Goal: Information Seeking & Learning: Learn about a topic

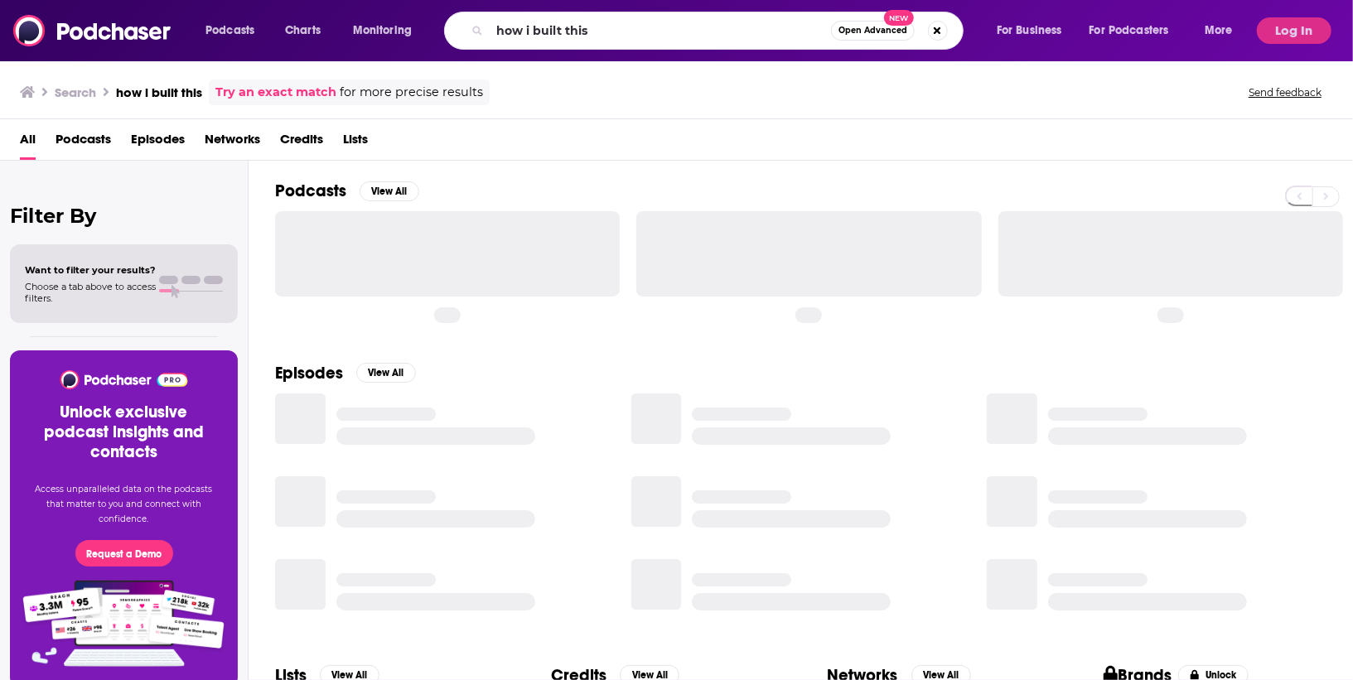
click at [270, 15] on div "Podcasts Charts Monitoring how i built this Open Advanced New For Business For …" at bounding box center [721, 31] width 1055 height 38
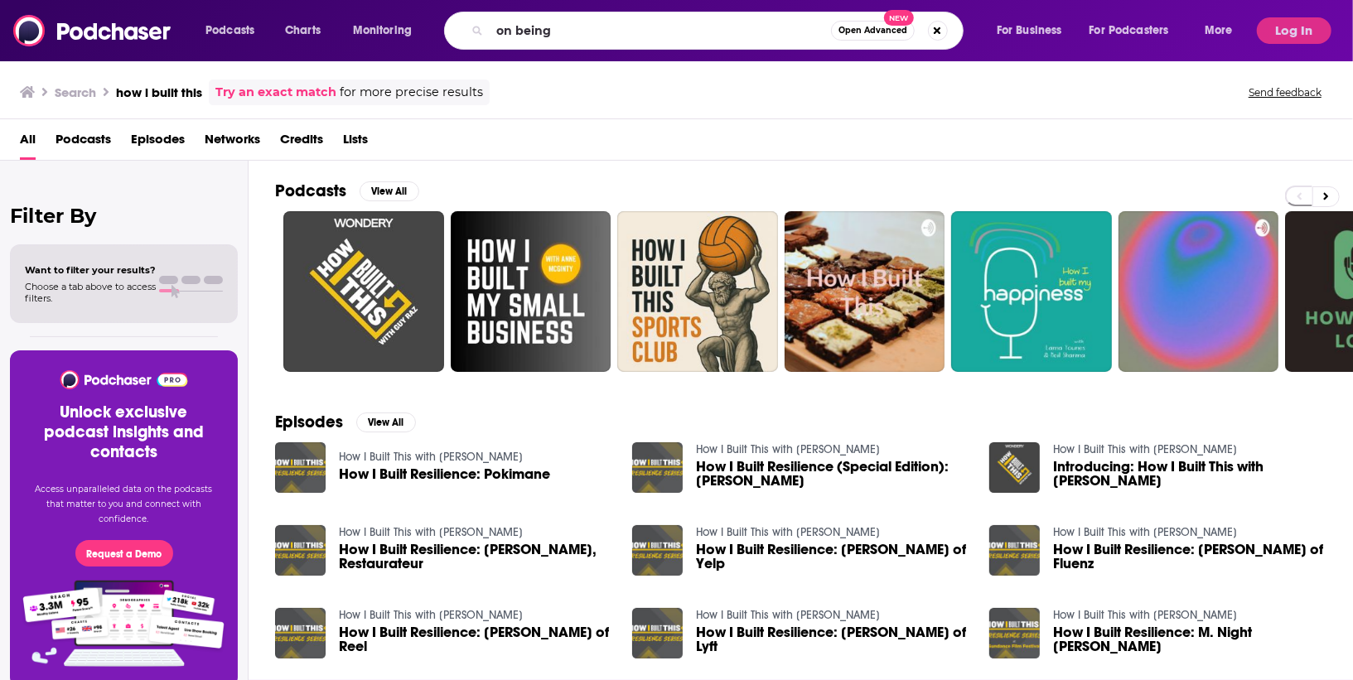
click at [619, 31] on input "on being" at bounding box center [660, 30] width 341 height 27
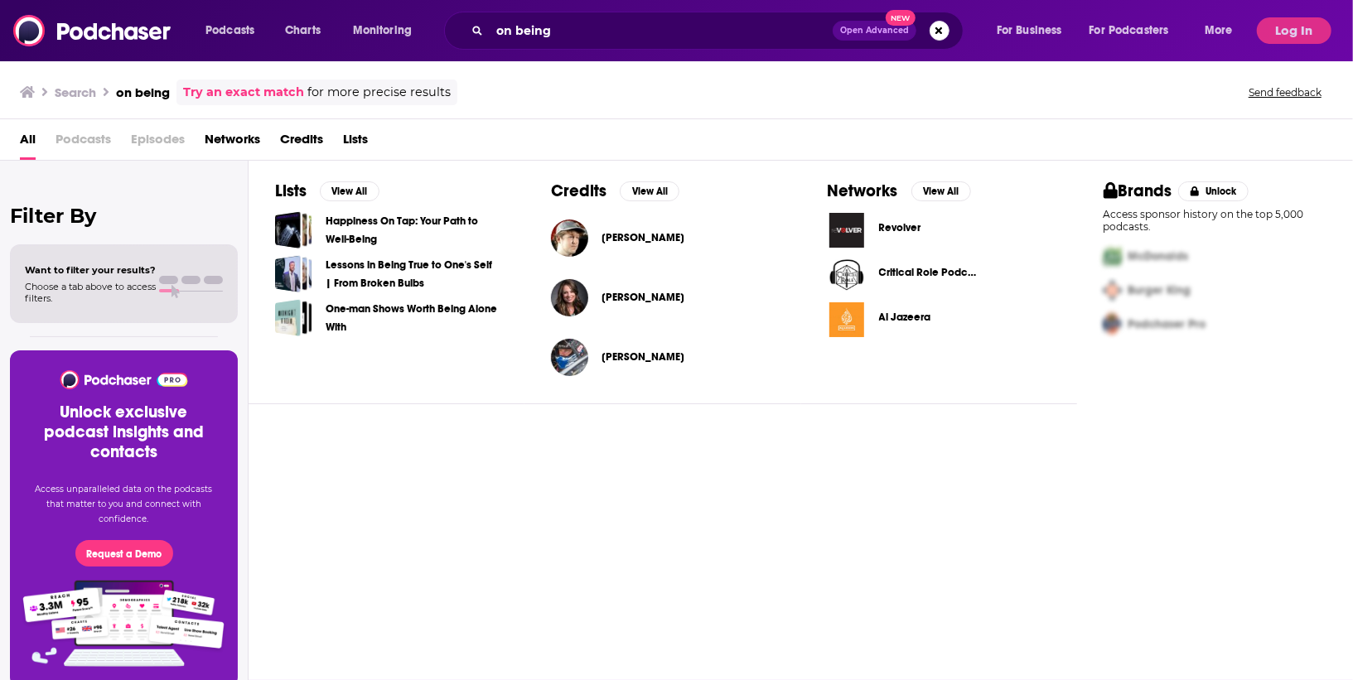
click at [84, 141] on span "Podcasts" at bounding box center [84, 143] width 56 height 34
click at [625, 22] on input "on being" at bounding box center [661, 30] width 343 height 27
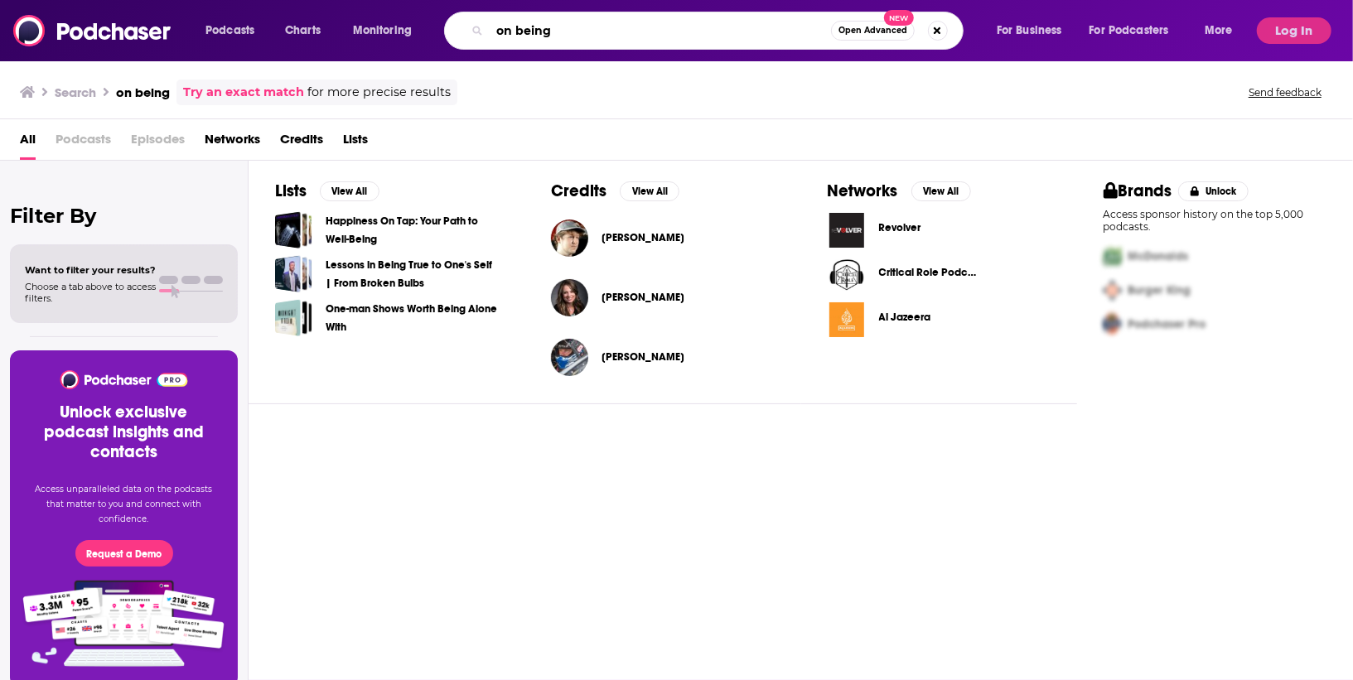
click at [564, 36] on input "on being" at bounding box center [660, 30] width 341 height 27
type input "on being [DEMOGRAPHIC_DATA]"
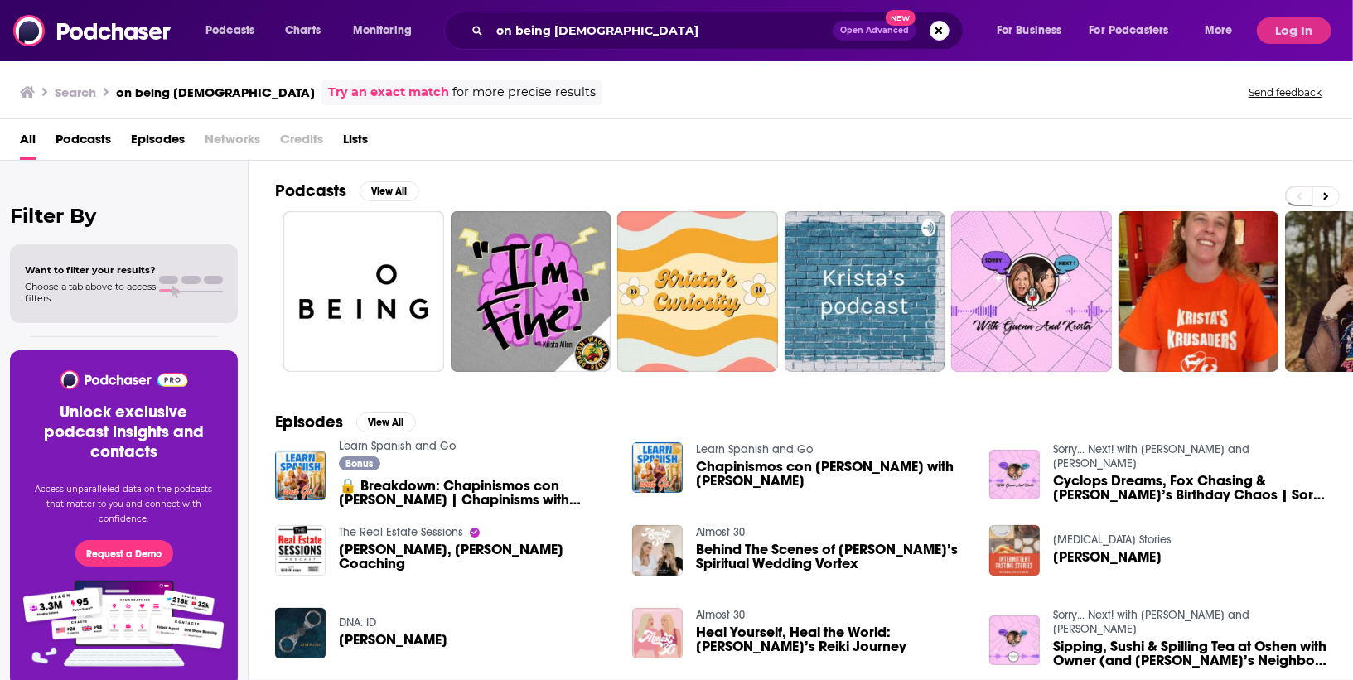
click at [98, 144] on span "Podcasts" at bounding box center [84, 143] width 56 height 34
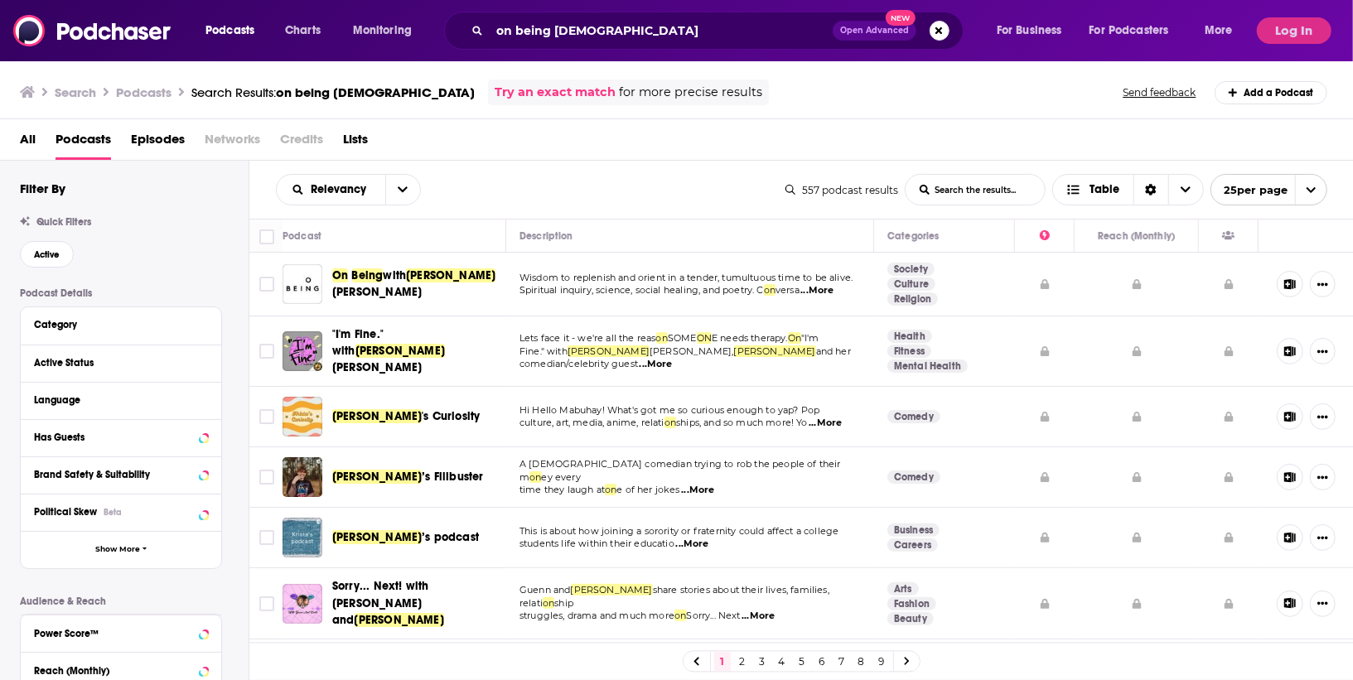
click at [406, 283] on span "with" at bounding box center [394, 276] width 23 height 14
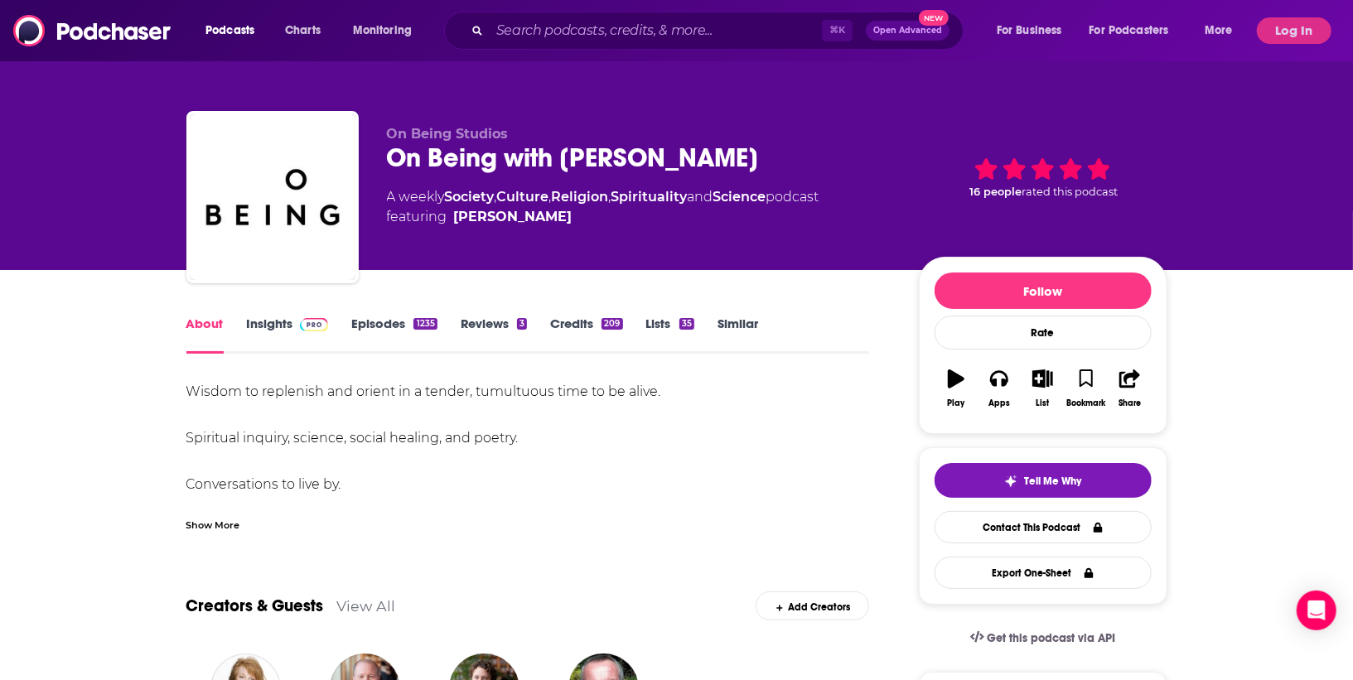
click at [263, 316] on link "Insights" at bounding box center [288, 335] width 82 height 38
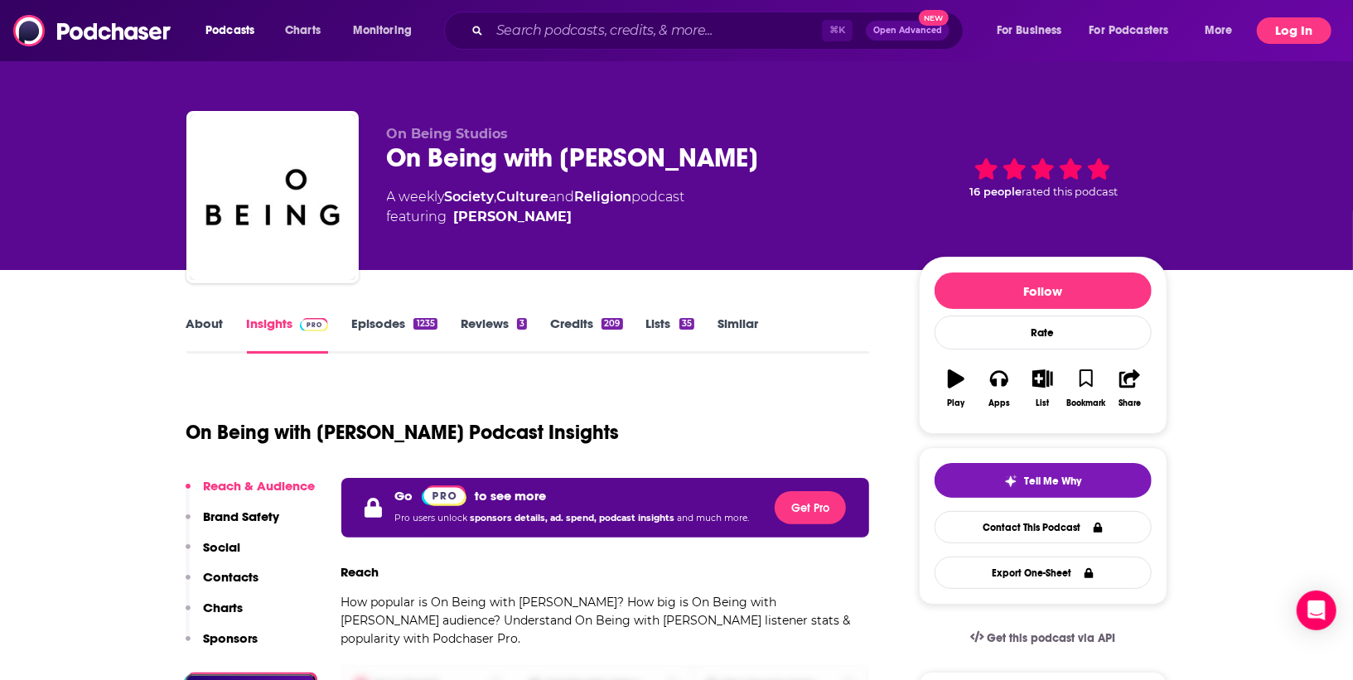
click at [1281, 20] on button "Log In" at bounding box center [1294, 30] width 75 height 27
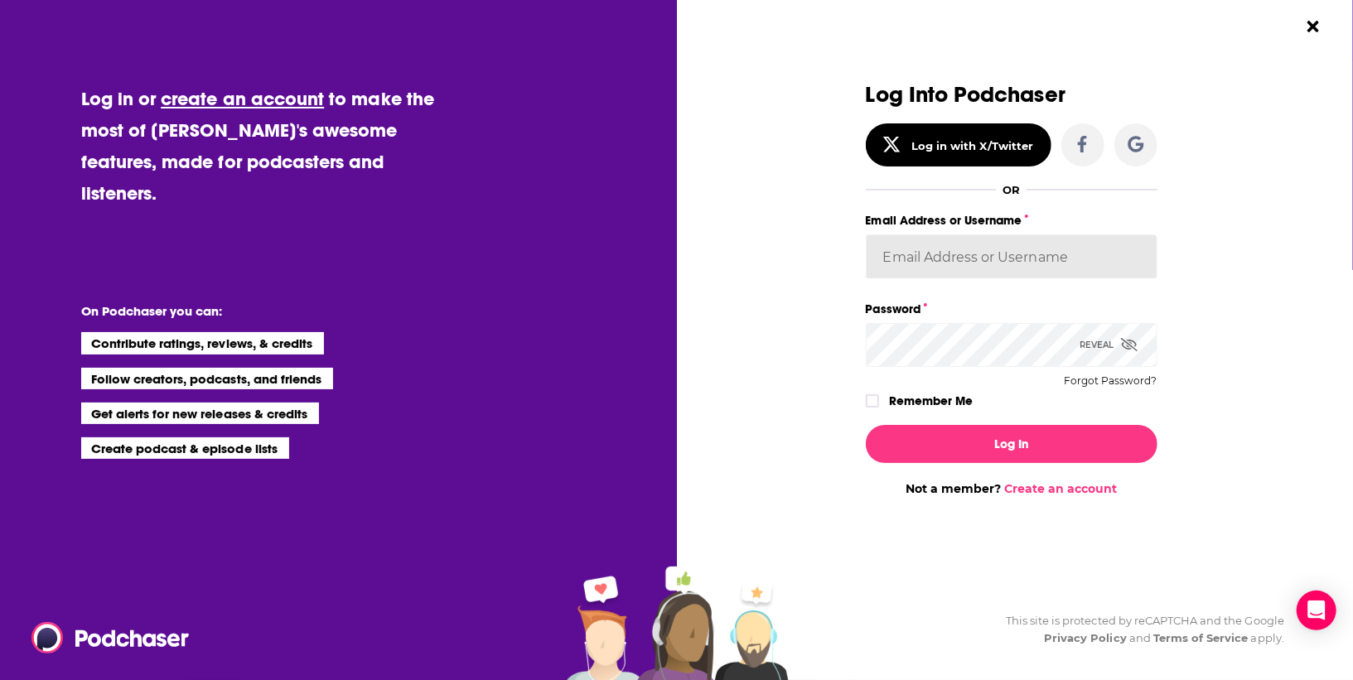
type input "RebeccaShapiro"
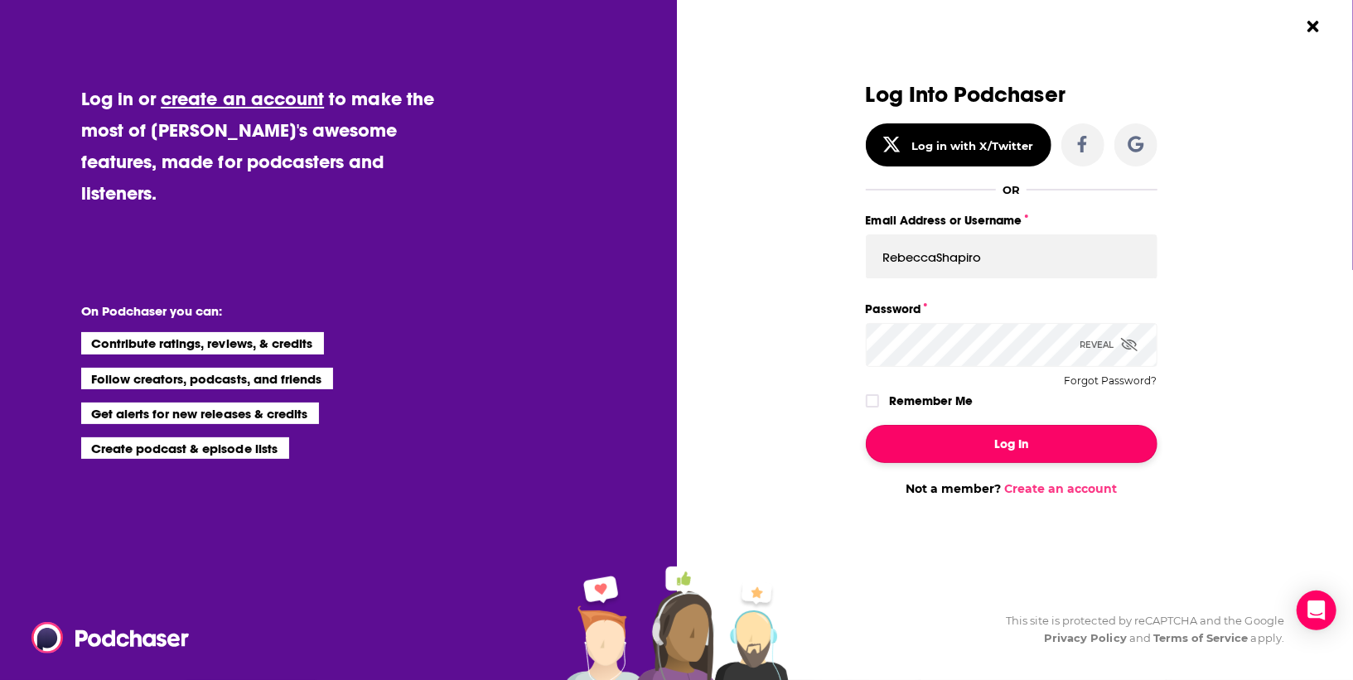
click at [1013, 437] on button "Log In" at bounding box center [1012, 444] width 292 height 38
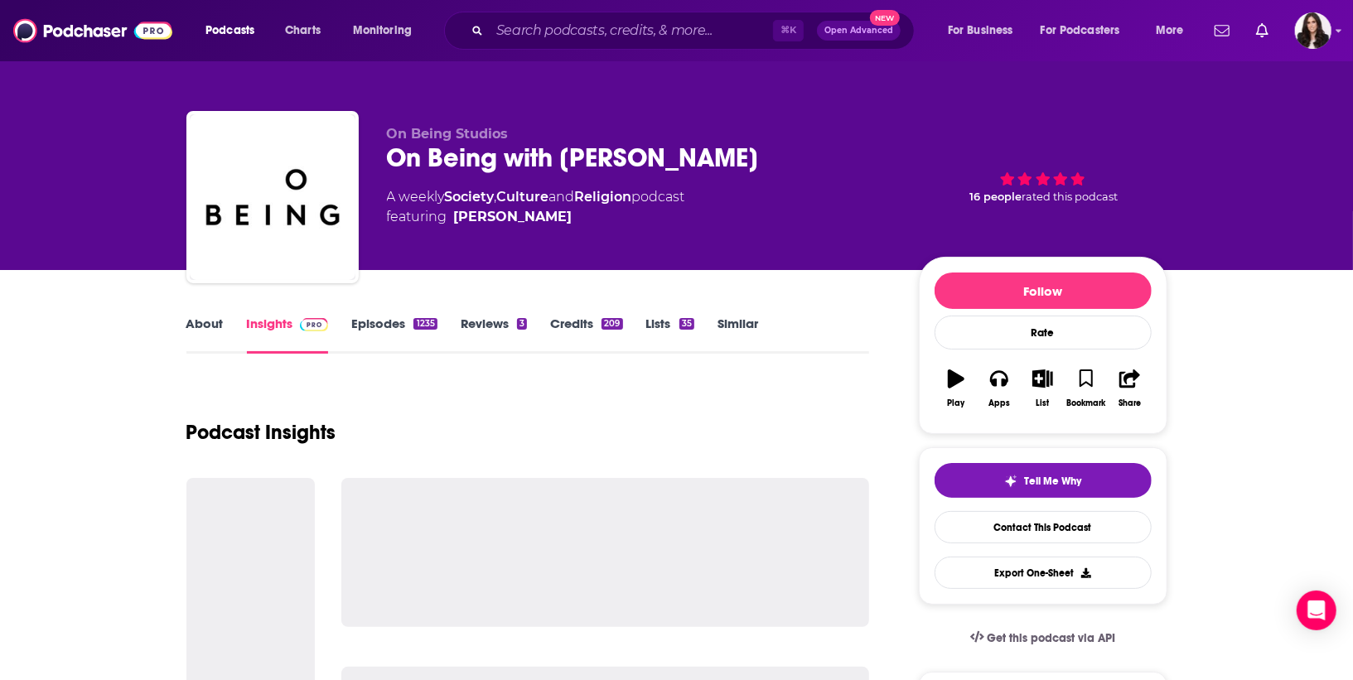
click at [825, 220] on div "A weekly Society , Culture and Religion podcast featuring [PERSON_NAME]" at bounding box center [640, 207] width 506 height 40
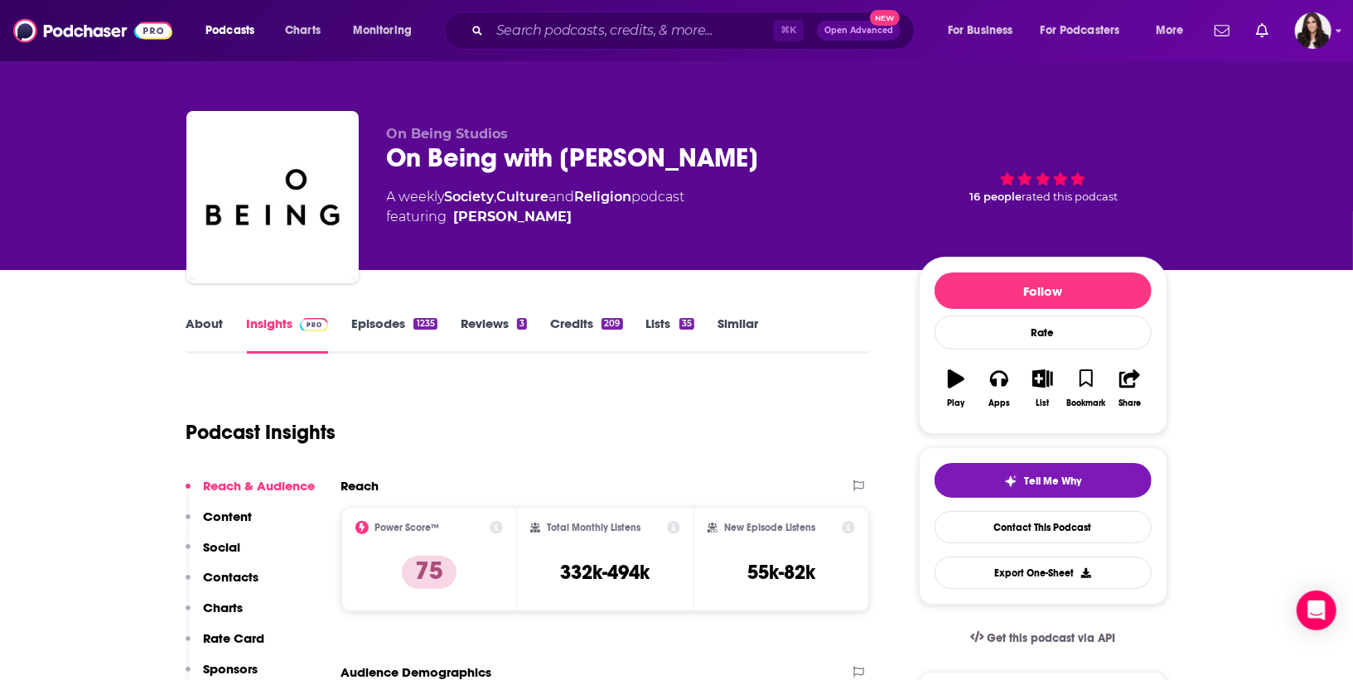
click at [822, 215] on div "A weekly Society , Culture and Religion podcast featuring [PERSON_NAME]" at bounding box center [640, 207] width 506 height 40
click at [821, 216] on div "A weekly Society , Culture and Religion podcast featuring [PERSON_NAME]" at bounding box center [640, 207] width 506 height 40
